Goal: Transaction & Acquisition: Subscribe to service/newsletter

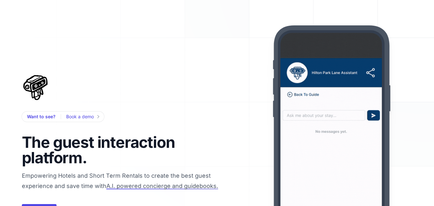
scroll to position [161, 0]
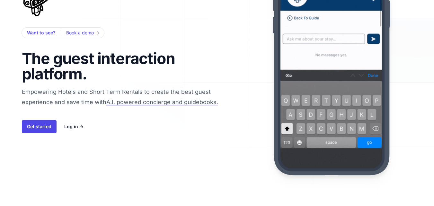
click at [148, 141] on div "Want to see? Book a demo The guest interaction platform. Empowering Hotels and …" at bounding box center [217, 58] width 411 height 337
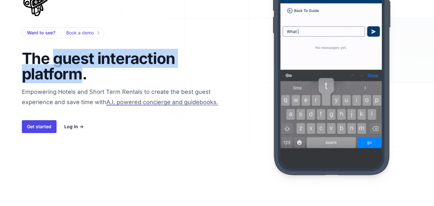
copy h1 "guest interaction platform"
drag, startPoint x: 55, startPoint y: 54, endPoint x: 80, endPoint y: 73, distance: 31.7
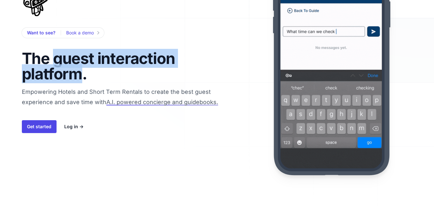
click at [80, 73] on h1 "The guest interaction platform." at bounding box center [104, 66] width 164 height 31
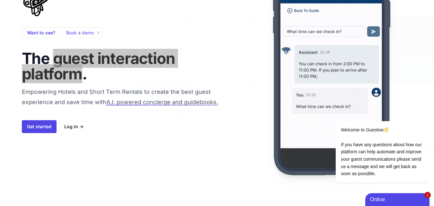
scroll to position [0, 0]
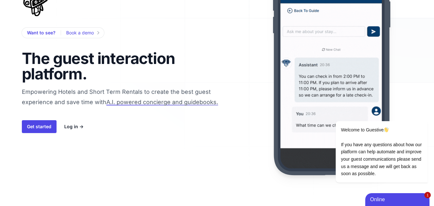
drag, startPoint x: 188, startPoint y: 135, endPoint x: 188, endPoint y: 126, distance: 8.7
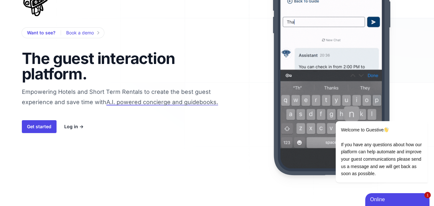
click at [188, 135] on div "Want to see? Book a demo The guest interaction platform. Empowering Hotels and …" at bounding box center [217, 58] width 411 height 337
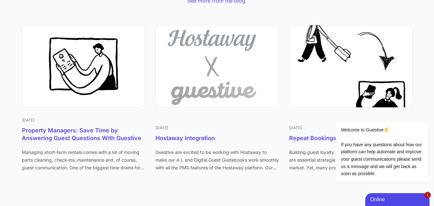
scroll to position [2815, 0]
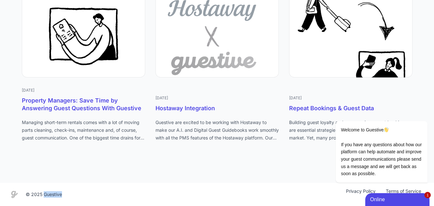
copy div "Guestive"
drag, startPoint x: 44, startPoint y: 193, endPoint x: 62, endPoint y: 194, distance: 18.1
click at [62, 194] on div "Guestive mark © 2025 Guestive Privacy Policy Terms of Service" at bounding box center [217, 194] width 418 height 13
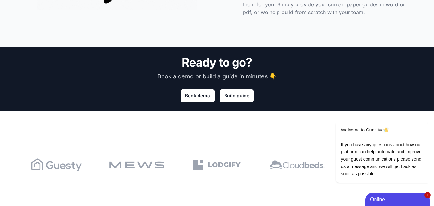
scroll to position [0, 0]
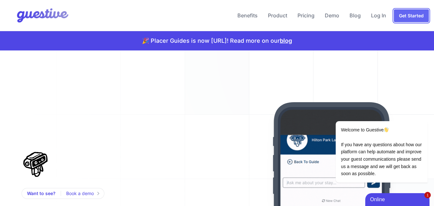
click at [416, 15] on link "Get Started" at bounding box center [411, 15] width 35 height 13
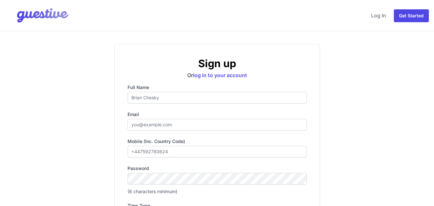
click at [62, 68] on div "Sign up Or log in to your account Full name Email Mobile (inc. country code) Pa…" at bounding box center [217, 170] width 411 height 252
click at [45, 13] on img at bounding box center [37, 16] width 65 height 26
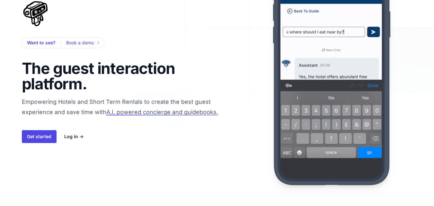
scroll to position [225, 0]
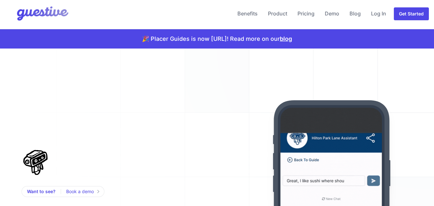
scroll to position [0, 0]
